Goal: Task Accomplishment & Management: Use online tool/utility

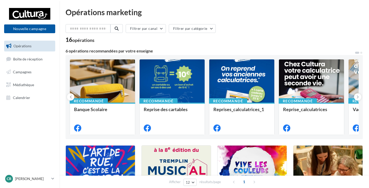
click at [22, 78] on ul "Opérations Boîte de réception Campagnes Médiathèque Calendrier" at bounding box center [29, 72] width 55 height 66
click at [20, 76] on link "Campagnes" at bounding box center [29, 72] width 53 height 11
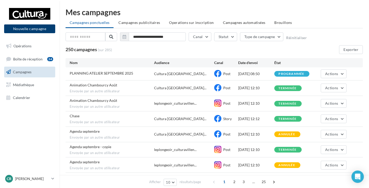
click at [32, 28] on button "Nouvelle campagne" at bounding box center [29, 28] width 51 height 9
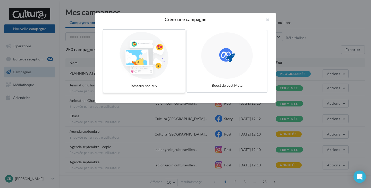
click at [153, 65] on div at bounding box center [143, 55] width 77 height 47
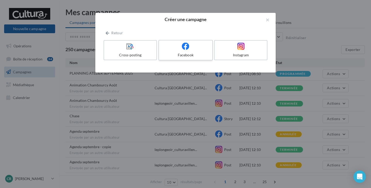
click at [173, 51] on label "Facebook" at bounding box center [185, 50] width 54 height 21
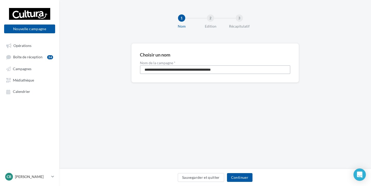
click at [156, 70] on input "**********" at bounding box center [215, 69] width 150 height 9
type input "**********"
click at [235, 172] on div "Sauvegarder et quitter Continuer" at bounding box center [215, 177] width 312 height 17
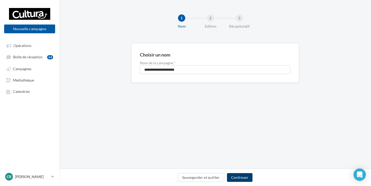
click at [236, 176] on button "Continuer" at bounding box center [240, 177] width 26 height 9
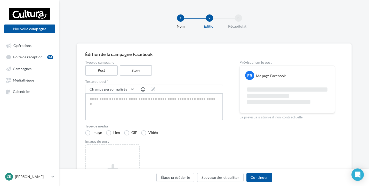
click at [122, 104] on textarea at bounding box center [154, 106] width 138 height 27
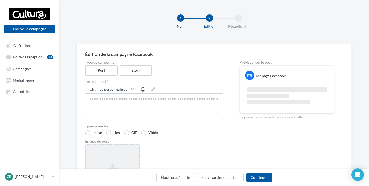
click at [121, 156] on div "Ajouter une image Format: png, jpg" at bounding box center [112, 177] width 55 height 67
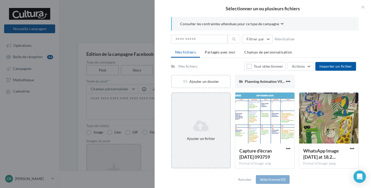
click at [191, 128] on icon at bounding box center [201, 126] width 54 height 12
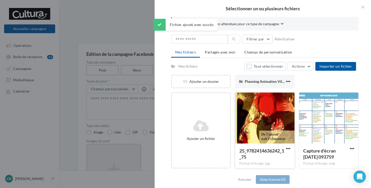
click at [267, 135] on div at bounding box center [264, 119] width 59 height 52
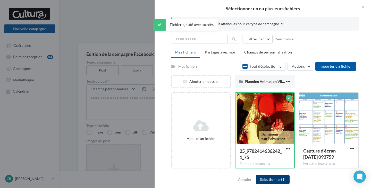
click at [275, 177] on button "Sélectionner (1)" at bounding box center [273, 179] width 34 height 9
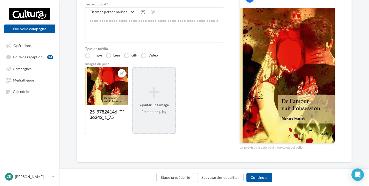
scroll to position [52, 0]
